Goal: Check status: Check status

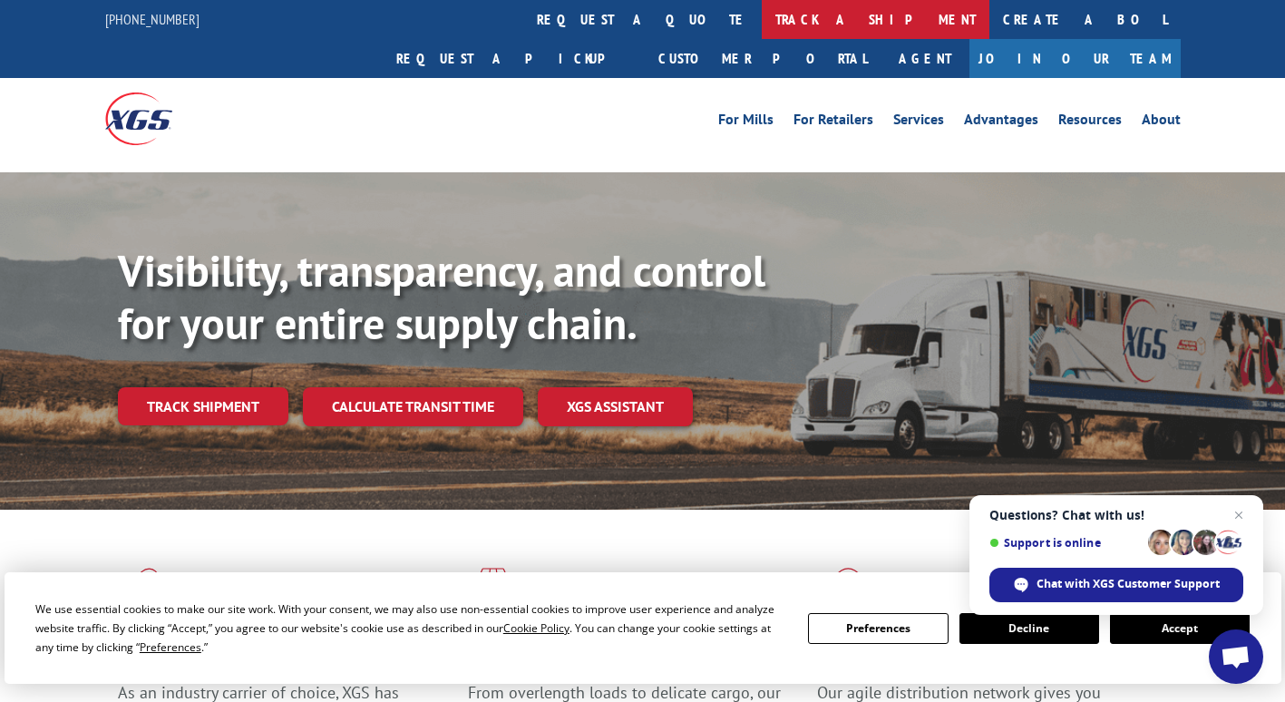
click at [762, 15] on link "track a shipment" at bounding box center [876, 19] width 228 height 39
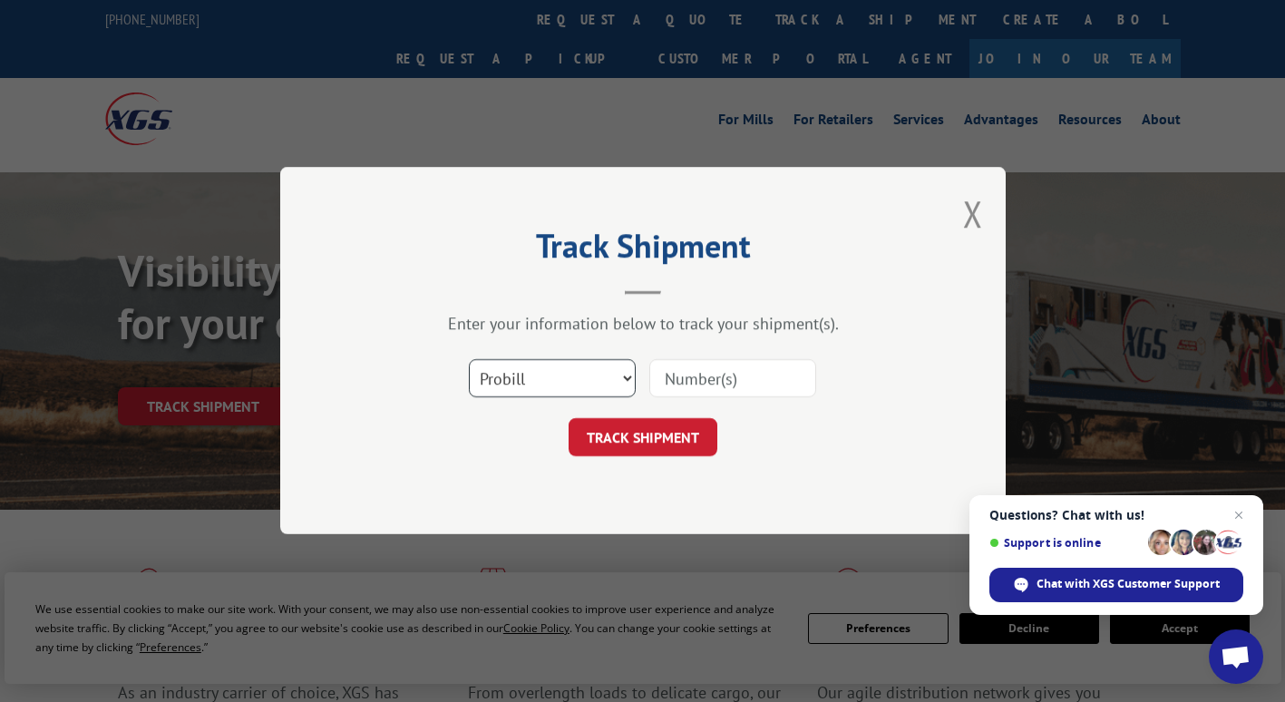
click at [626, 375] on select "Select category... Probill BOL PO" at bounding box center [552, 379] width 167 height 38
select select "bol"
click at [469, 360] on select "Select category... Probill BOL PO" at bounding box center [552, 379] width 167 height 38
click at [753, 380] on input at bounding box center [732, 379] width 167 height 38
type input "7087185"
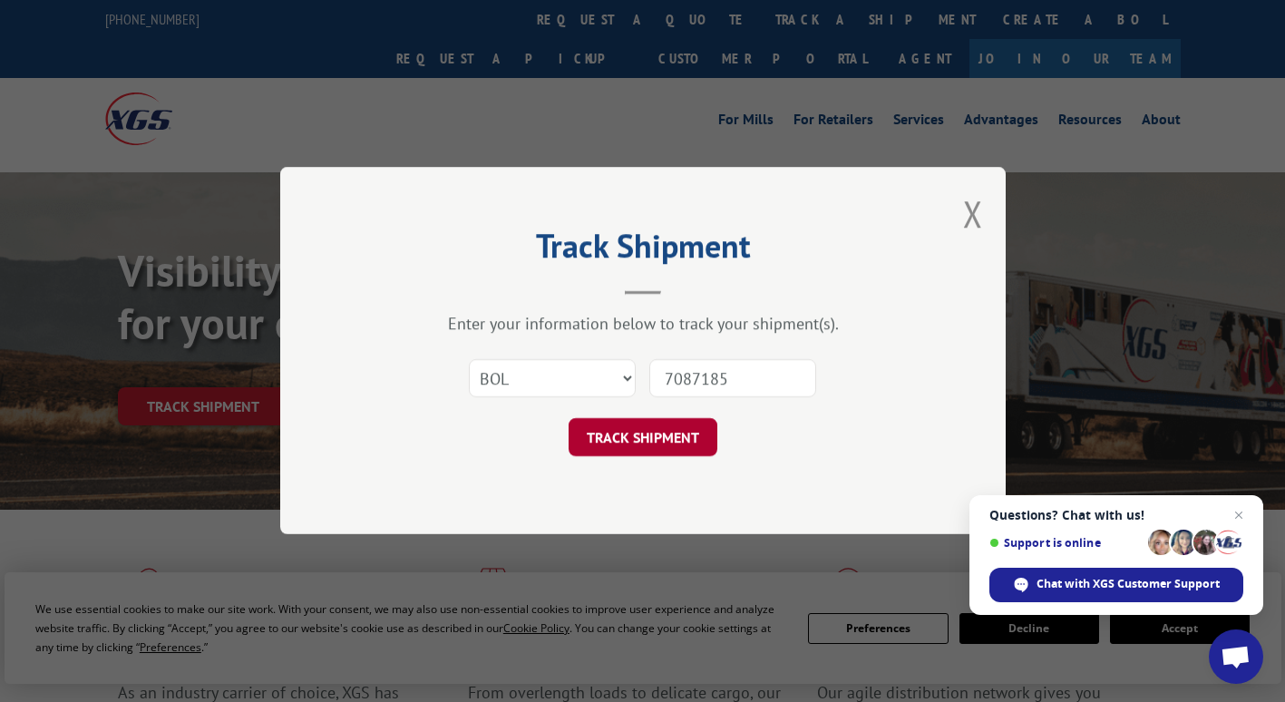
click at [663, 422] on button "TRACK SHIPMENT" at bounding box center [643, 438] width 149 height 38
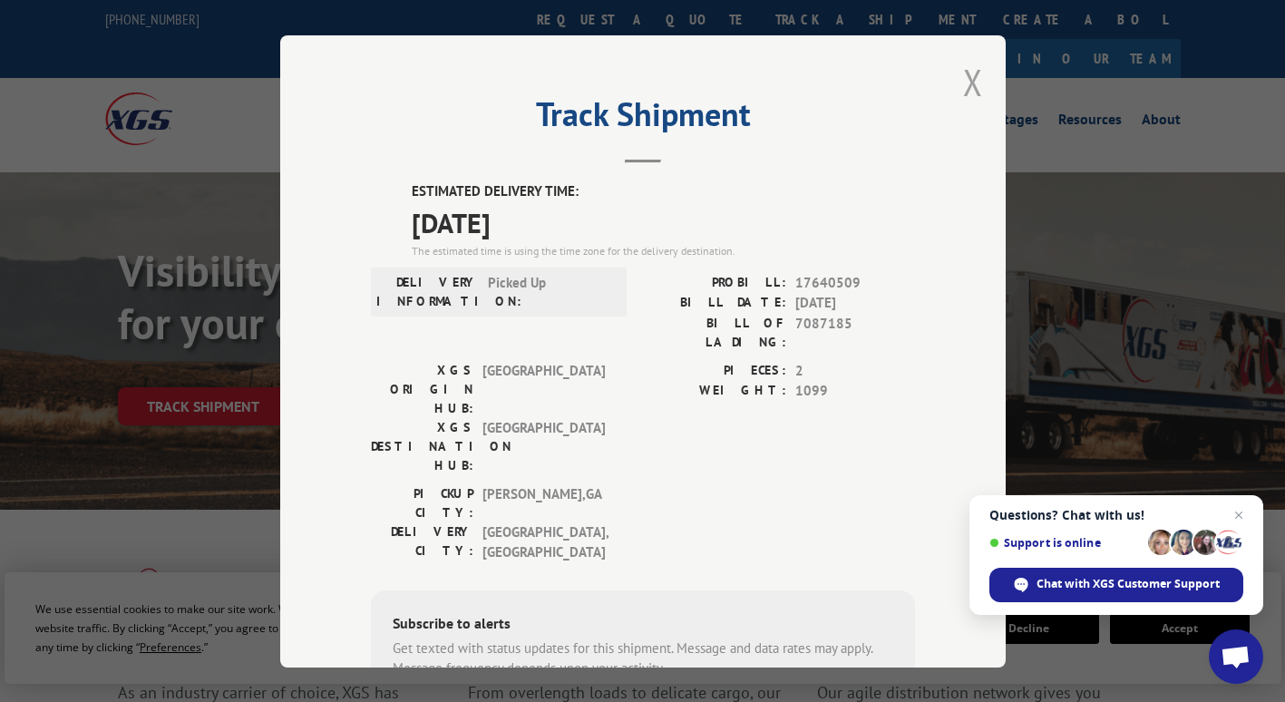
click at [974, 79] on button "Close modal" at bounding box center [973, 82] width 20 height 48
